Goal: Find specific page/section

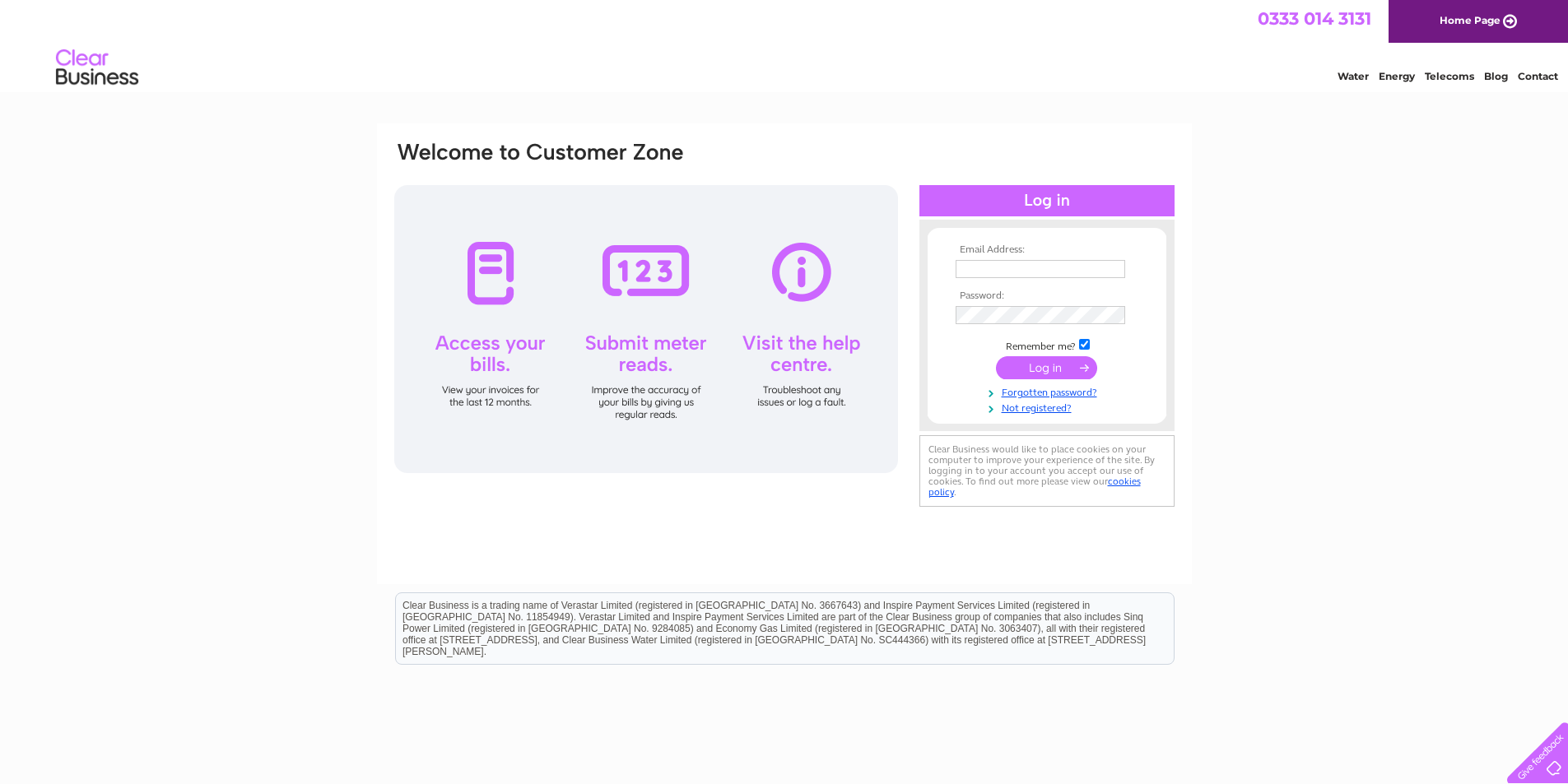
click at [987, 272] on input "text" at bounding box center [1040, 269] width 169 height 18
type input "spirac@spiracphysio.co.uk"
click at [1064, 370] on input "submit" at bounding box center [1047, 368] width 101 height 23
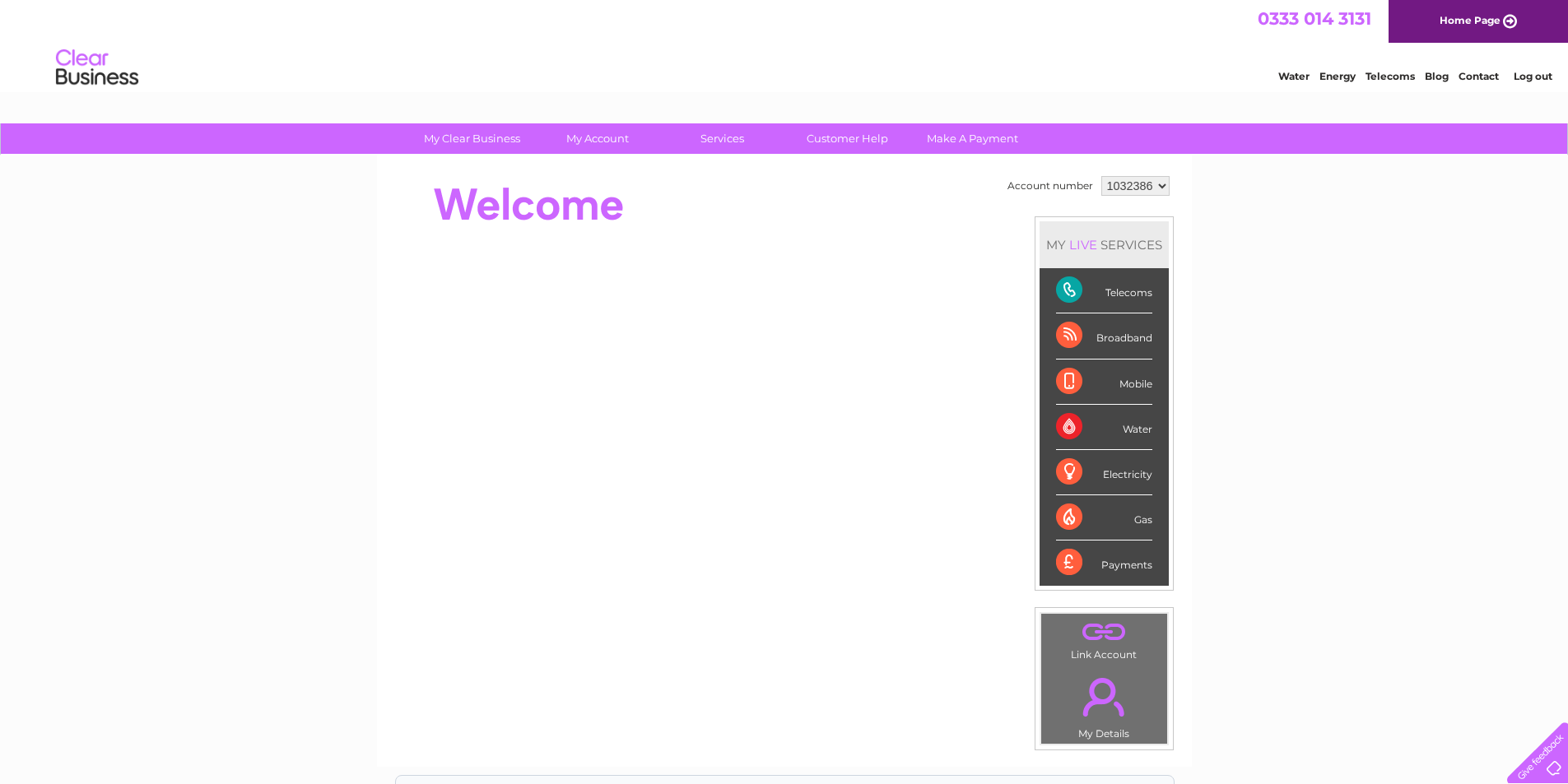
click at [1065, 293] on div "Telecoms" at bounding box center [1103, 291] width 96 height 45
click at [1130, 298] on div "Telecoms" at bounding box center [1103, 291] width 96 height 45
click at [847, 135] on link "Customer Help" at bounding box center [847, 139] width 136 height 31
